Goal: Task Accomplishment & Management: Manage account settings

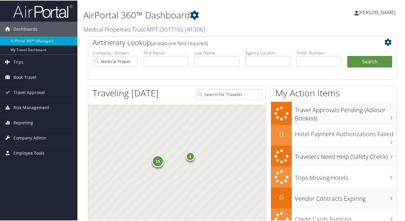
click at [26, 140] on span "Company Admin" at bounding box center [29, 137] width 33 height 15
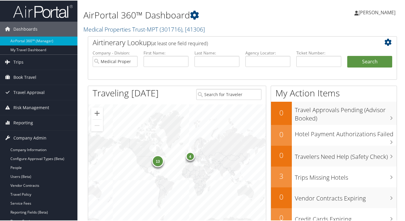
click at [22, 168] on link "People" at bounding box center [38, 167] width 77 height 9
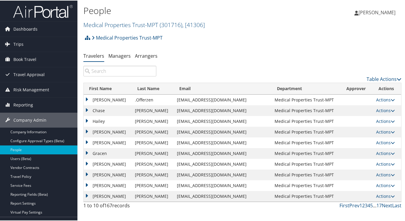
click at [115, 71] on input "search" at bounding box center [119, 70] width 73 height 11
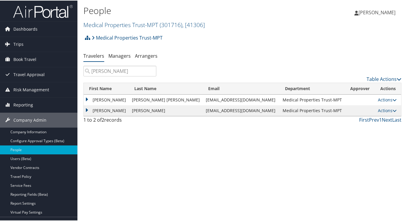
type input "rosa"
click at [387, 108] on link "Actions" at bounding box center [387, 110] width 19 height 6
click at [355, 128] on link "View Profile" at bounding box center [362, 129] width 55 height 10
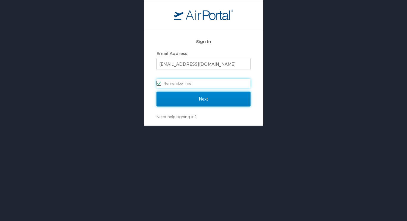
click at [191, 102] on input "Next" at bounding box center [204, 99] width 94 height 15
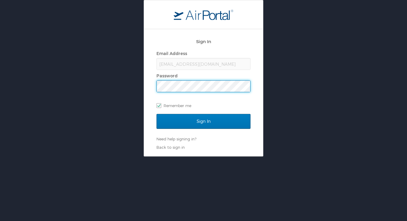
click at [157, 114] on input "Sign In" at bounding box center [204, 121] width 94 height 15
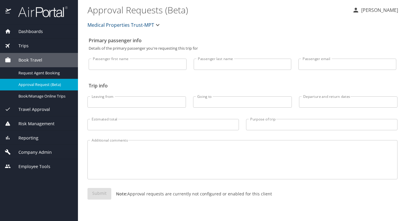
click at [29, 150] on span "Company Admin" at bounding box center [31, 152] width 41 height 7
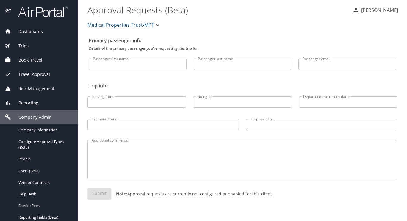
click at [31, 161] on span "People" at bounding box center [44, 159] width 52 height 6
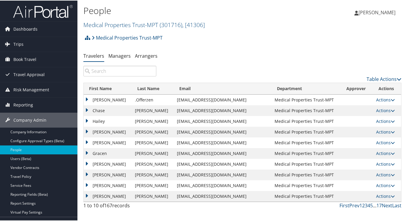
click at [114, 72] on input "search" at bounding box center [119, 70] width 73 height 11
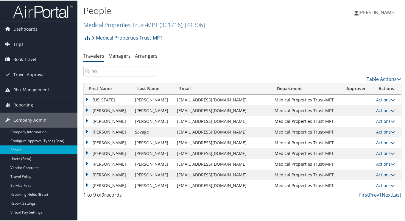
type input "ho"
click at [385, 119] on link "Actions" at bounding box center [385, 121] width 19 height 6
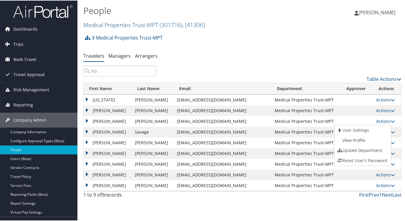
click at [360, 141] on link "View Profile" at bounding box center [362, 140] width 55 height 10
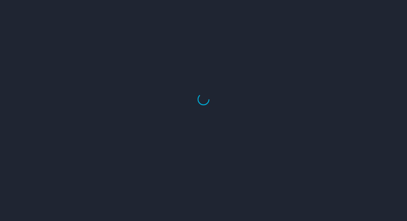
select select "US"
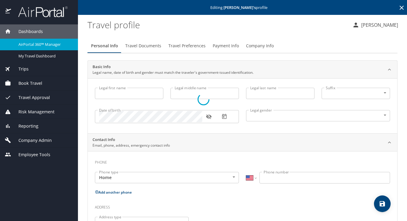
type input "[PERSON_NAME]"
type input "[DEMOGRAPHIC_DATA]"
type input "[GEOGRAPHIC_DATA]"
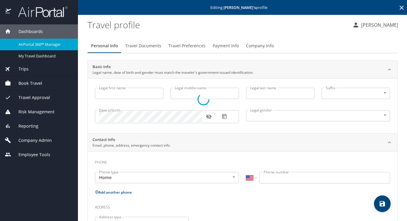
type input "[US_STATE]"
type input "[GEOGRAPHIC_DATA]"
type input "[US_STATE]"
type input "[GEOGRAPHIC_DATA]"
type input "[US_STATE]"
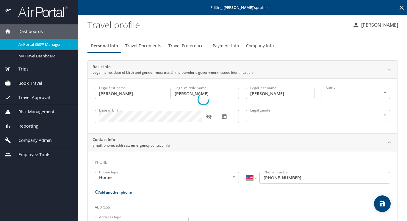
select select "US"
select select "EG"
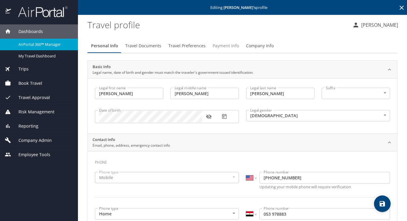
click at [225, 47] on span "Payment Info" at bounding box center [226, 45] width 26 height 7
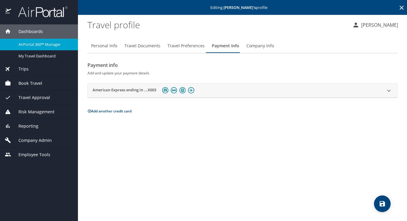
click at [125, 90] on h2 "American Express ending in ...X003" at bounding box center [125, 90] width 64 height 7
